Goal: Navigation & Orientation: Find specific page/section

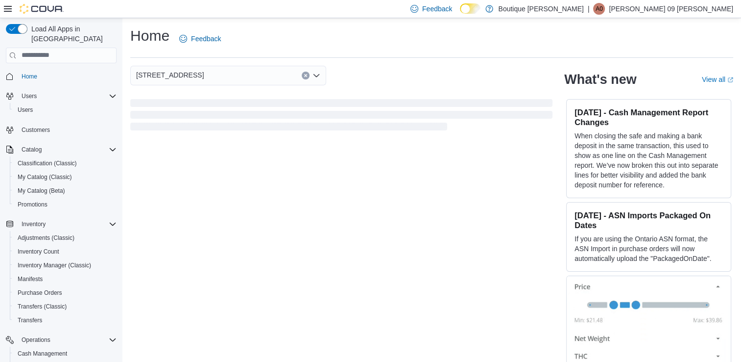
click at [689, 1] on div "Feedback Dark Mode Boutique [PERSON_NAME] | A0 [PERSON_NAME] 09 [PERSON_NAME]" at bounding box center [570, 9] width 327 height 20
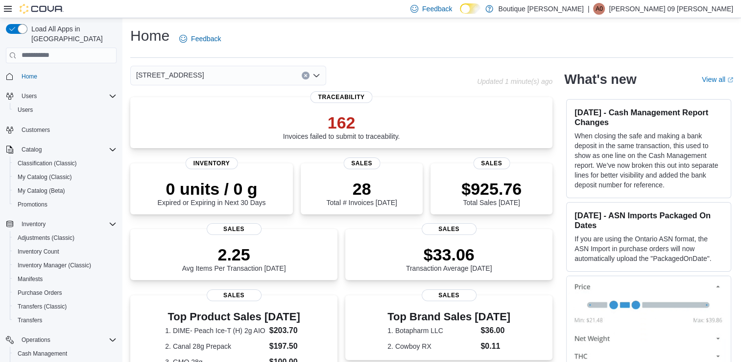
click at [690, 12] on p "Angelica 09 Ruelas" at bounding box center [671, 9] width 124 height 12
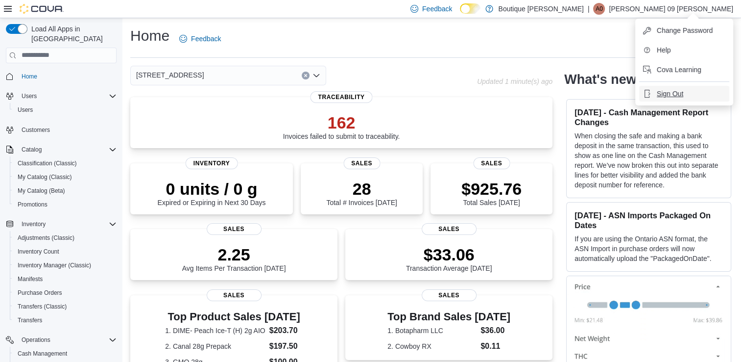
click at [676, 98] on button "Sign Out" at bounding box center [684, 94] width 90 height 16
